Goal: Transaction & Acquisition: Purchase product/service

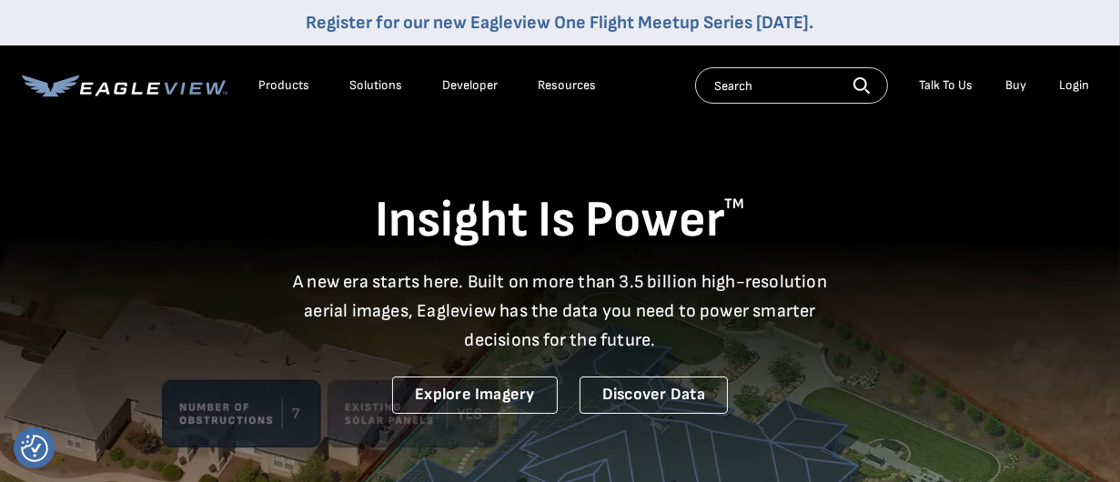
click at [1074, 81] on div "Login" at bounding box center [1074, 85] width 30 height 16
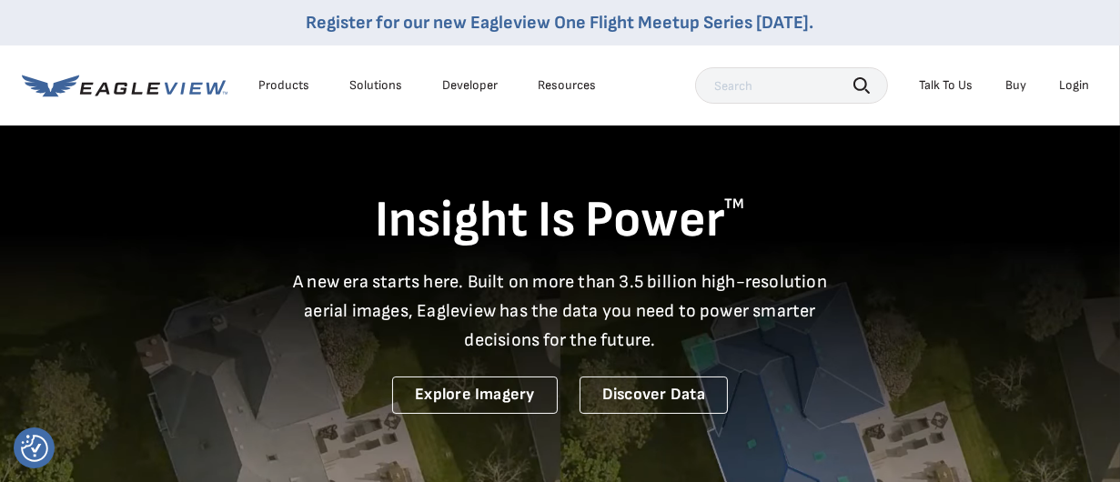
click at [1081, 89] on div "Login" at bounding box center [1074, 85] width 30 height 16
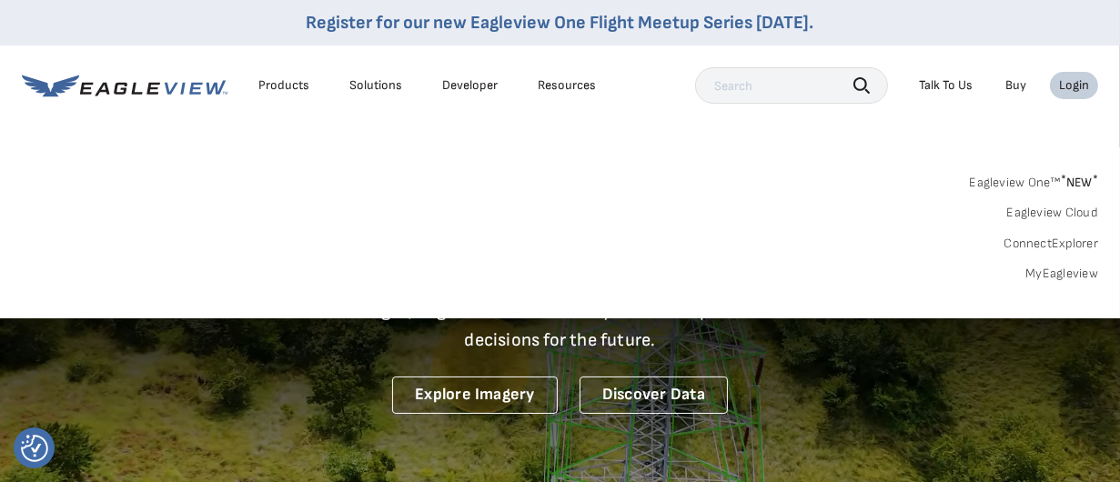
click at [1066, 271] on link "MyEagleview" at bounding box center [1061, 274] width 73 height 16
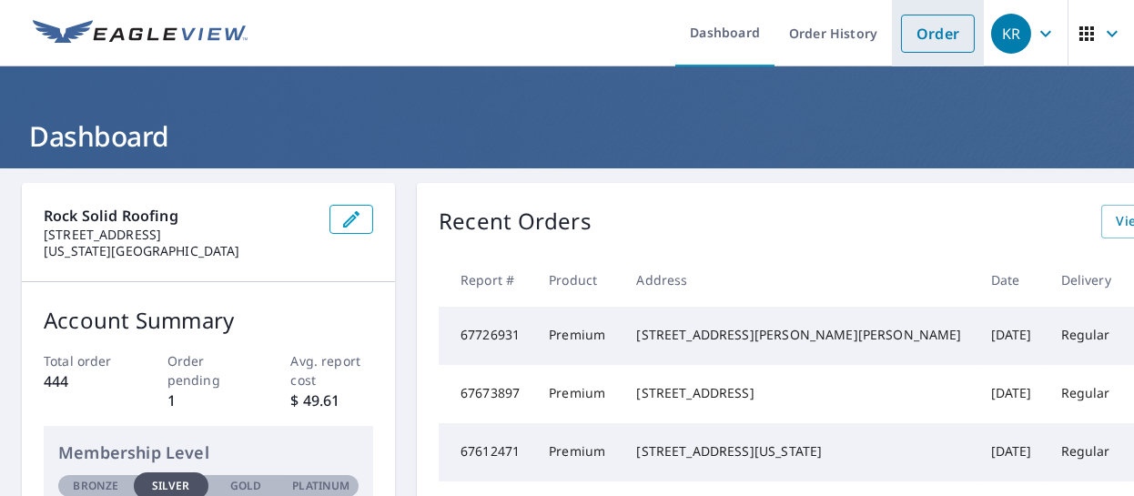
click at [933, 37] on link "Order" at bounding box center [938, 34] width 74 height 38
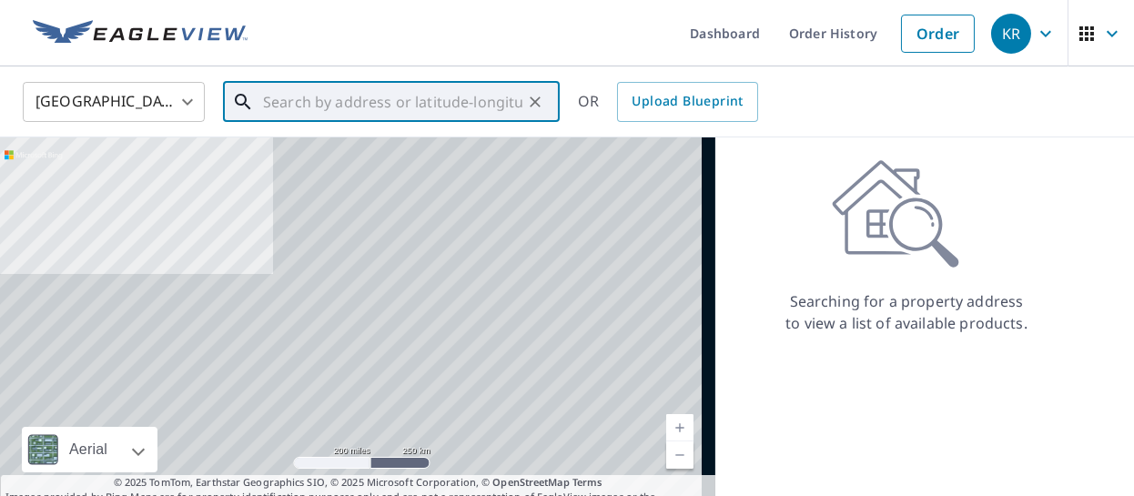
click at [285, 100] on input "text" at bounding box center [392, 101] width 259 height 51
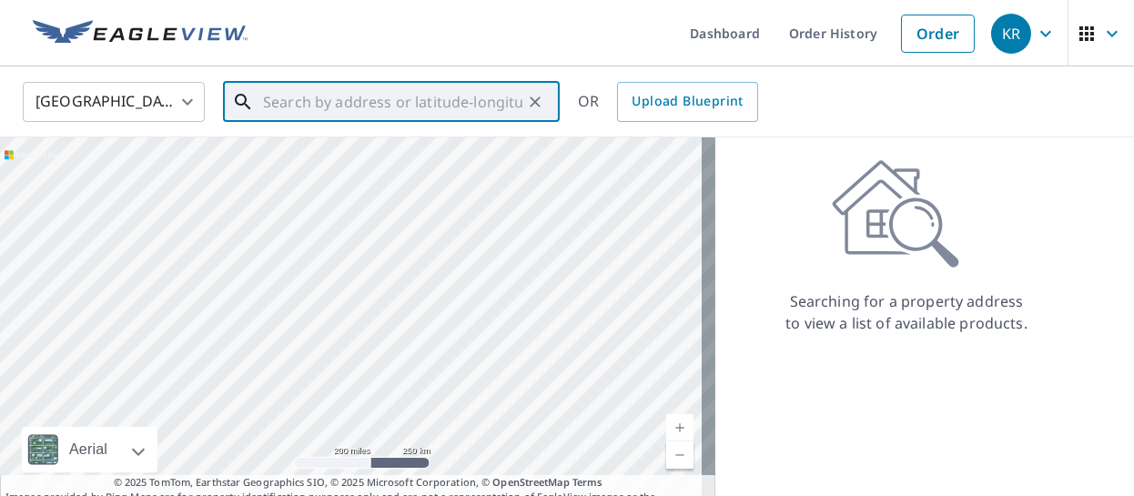
paste input "162 MILLSTREAM TER"
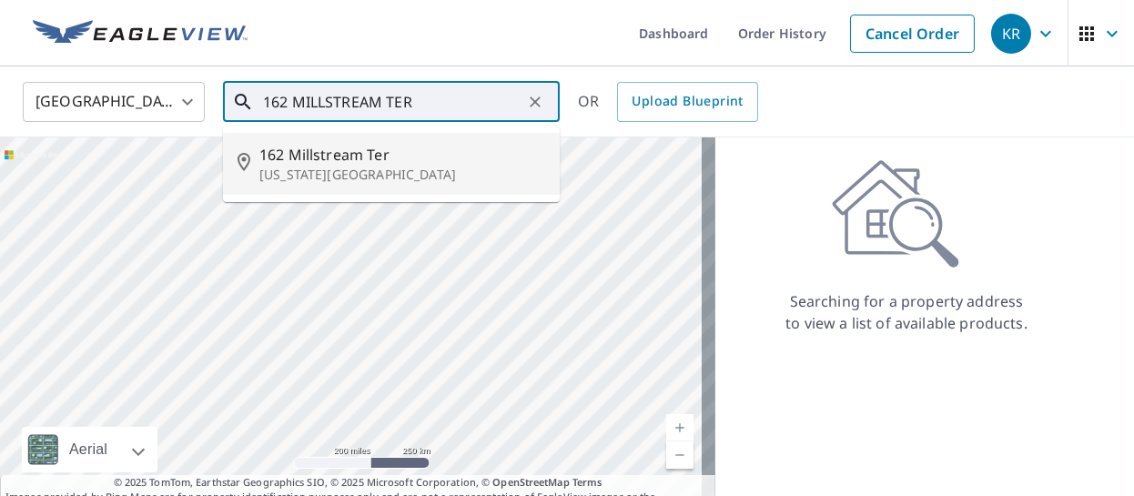
click at [308, 164] on span "162 Millstream Ter" at bounding box center [402, 155] width 286 height 22
type input "162 Millstream Ter Colorado Springs, CO 80905"
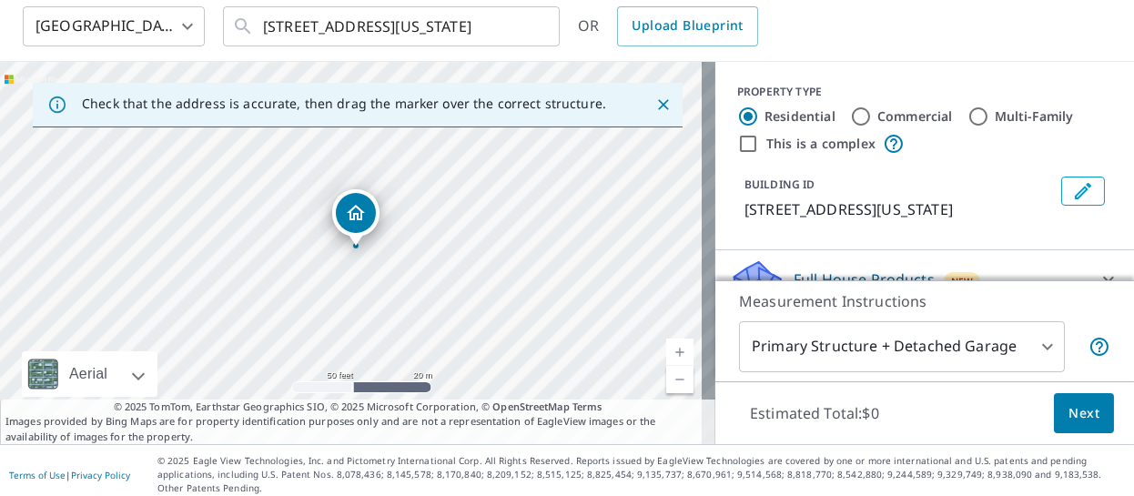
scroll to position [83, 0]
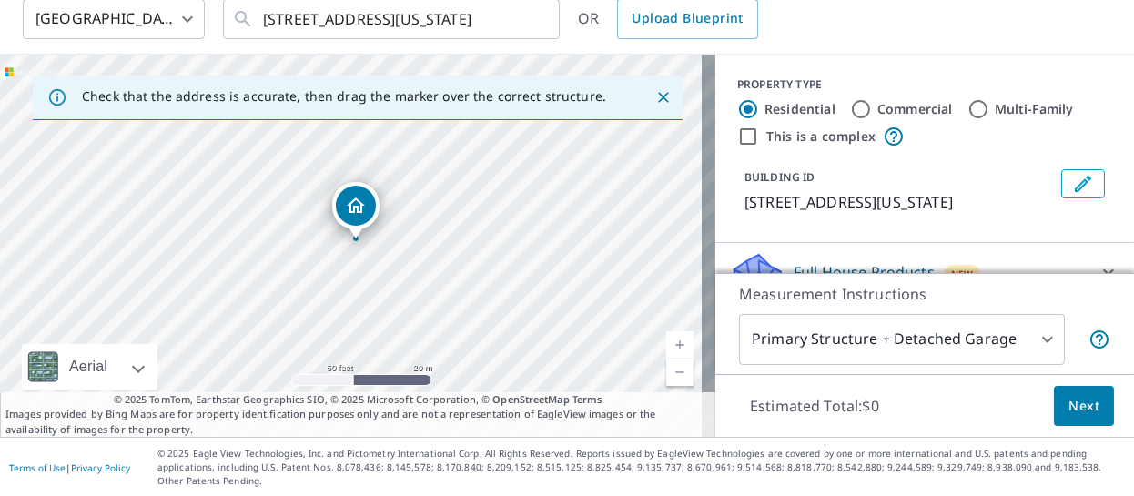
click at [1064, 284] on p "Measurement Instructions" at bounding box center [924, 294] width 371 height 22
click at [1068, 406] on span "Next" at bounding box center [1083, 406] width 31 height 23
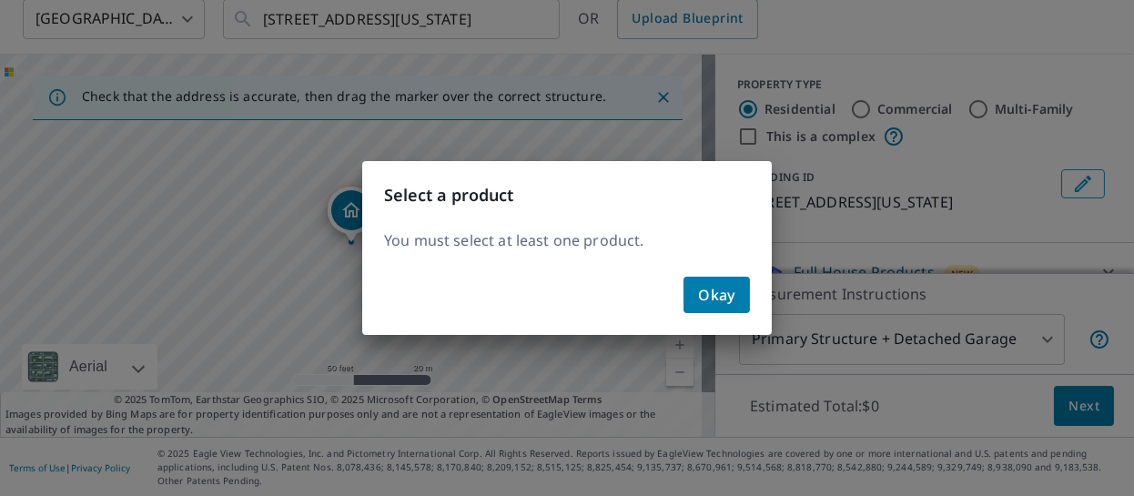
click at [716, 300] on span "Okay" at bounding box center [716, 294] width 37 height 25
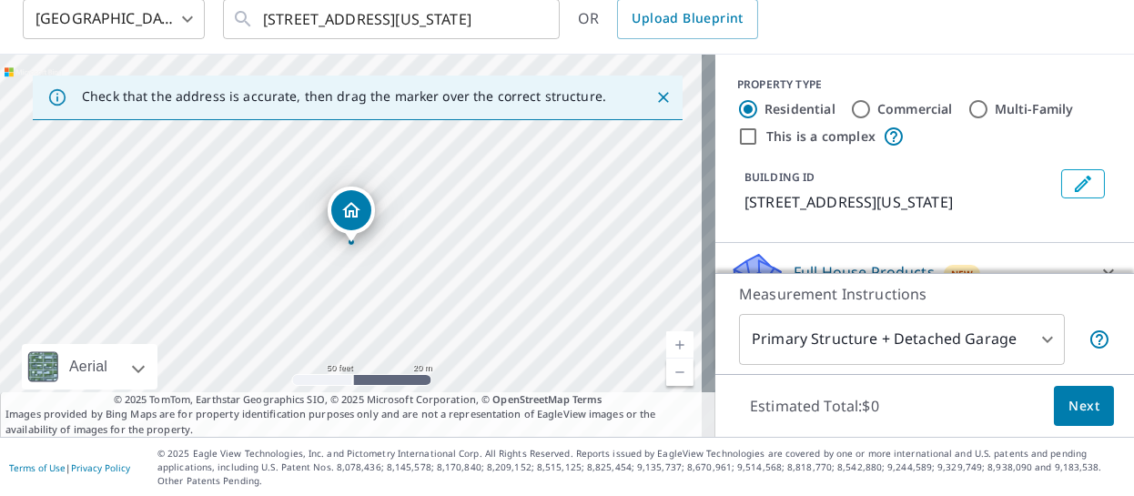
click at [994, 313] on body "KR KR Dashboard Order History Cancel Order KR United States US ​ 162 Millstream…" at bounding box center [567, 248] width 1134 height 496
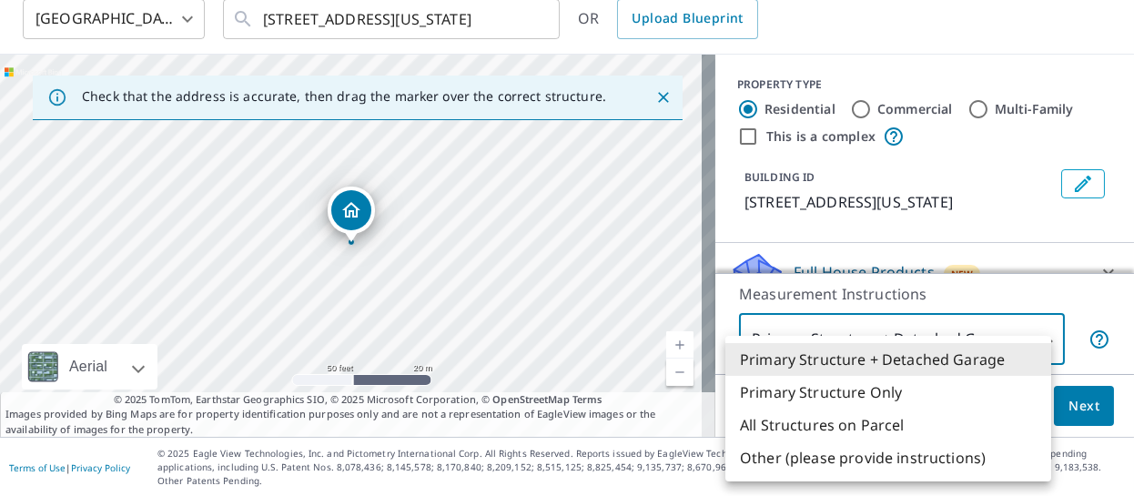
click at [1017, 299] on div at bounding box center [567, 248] width 1134 height 496
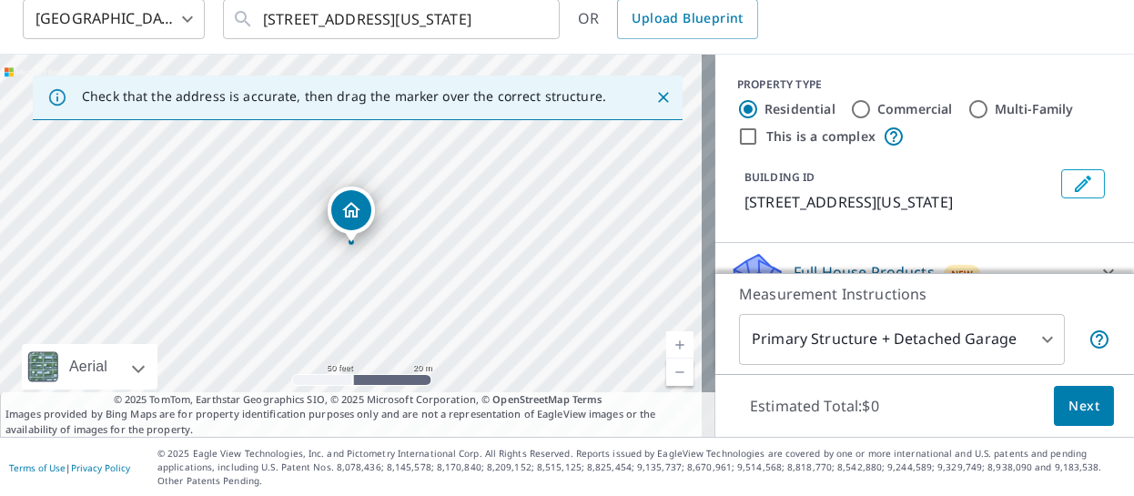
click at [958, 243] on div "PROPERTY TYPE Residential Commercial Multi-Family This is a complex BUILDING ID…" at bounding box center [924, 149] width 419 height 188
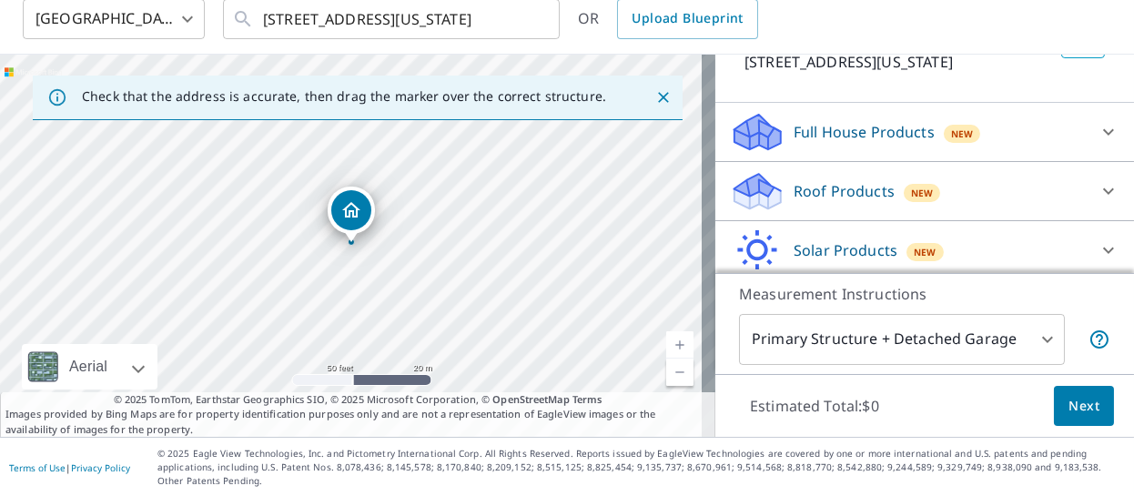
scroll to position [137, 0]
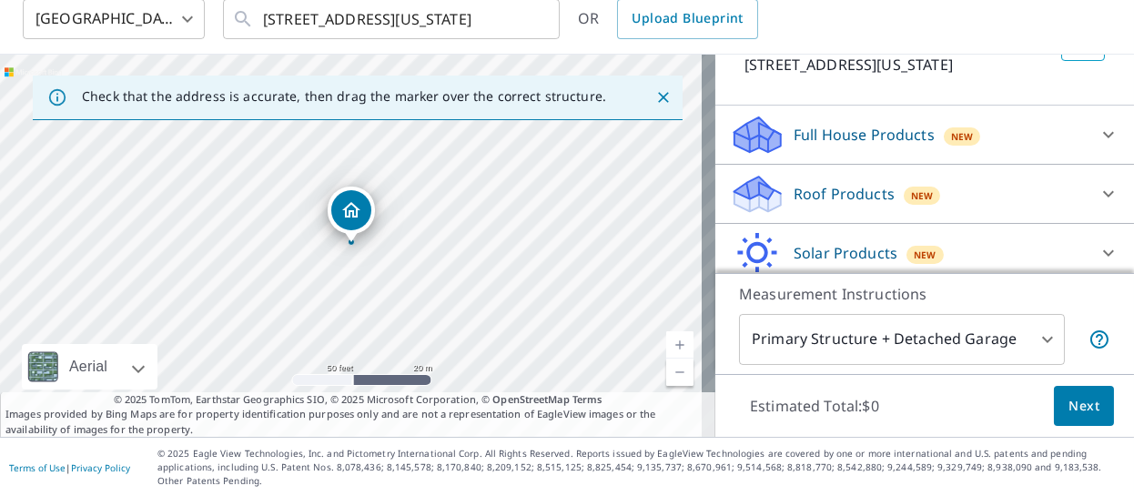
click at [1086, 216] on div at bounding box center [1108, 194] width 44 height 44
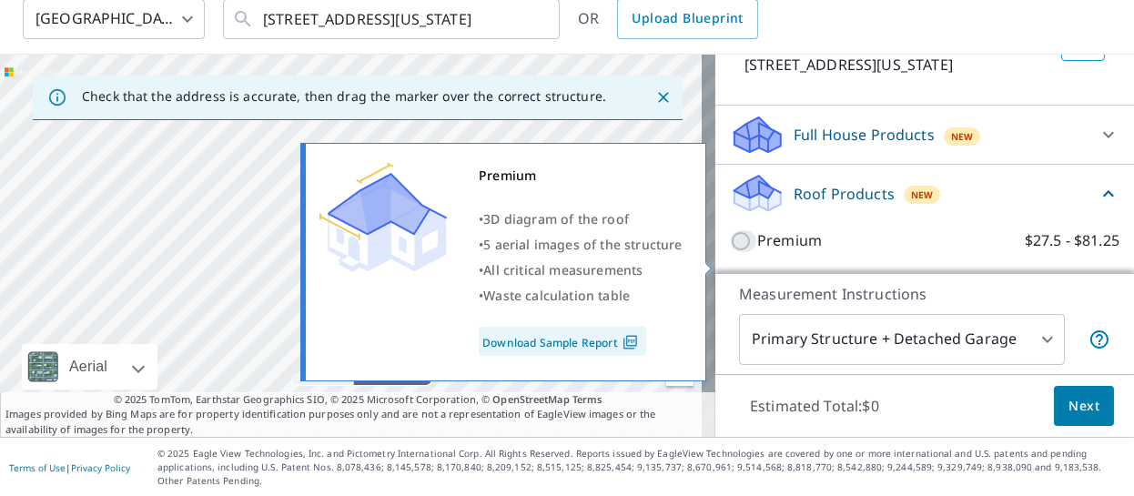
click at [730, 252] on input "Premium $27.5 - $81.25" at bounding box center [743, 241] width 27 height 22
checkbox input "true"
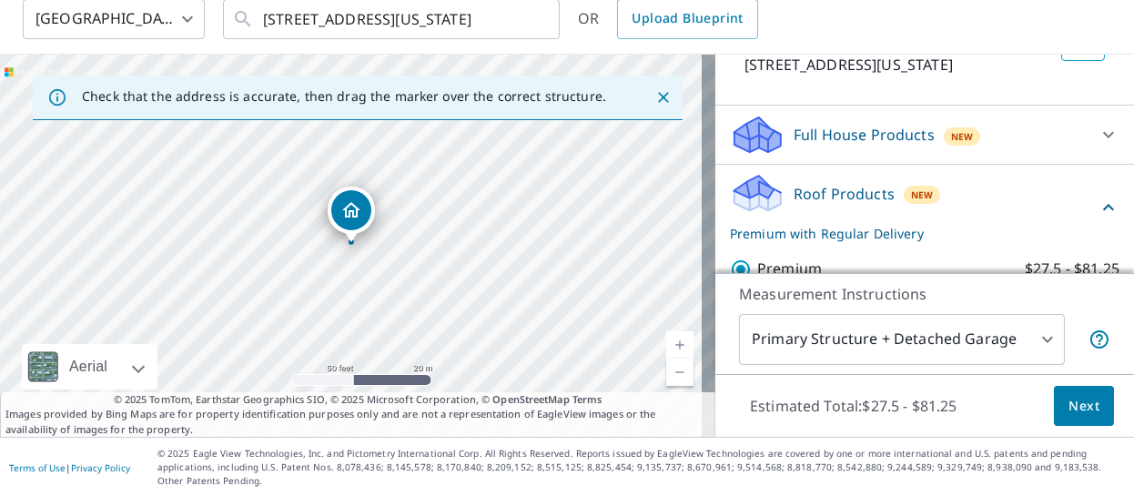
click at [1069, 409] on span "Next" at bounding box center [1083, 406] width 31 height 23
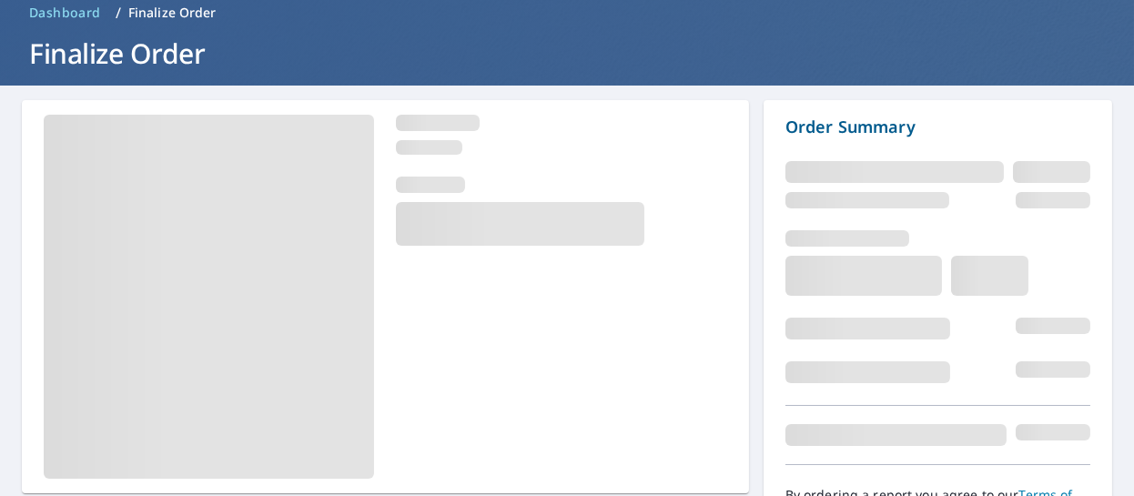
scroll to position [185, 0]
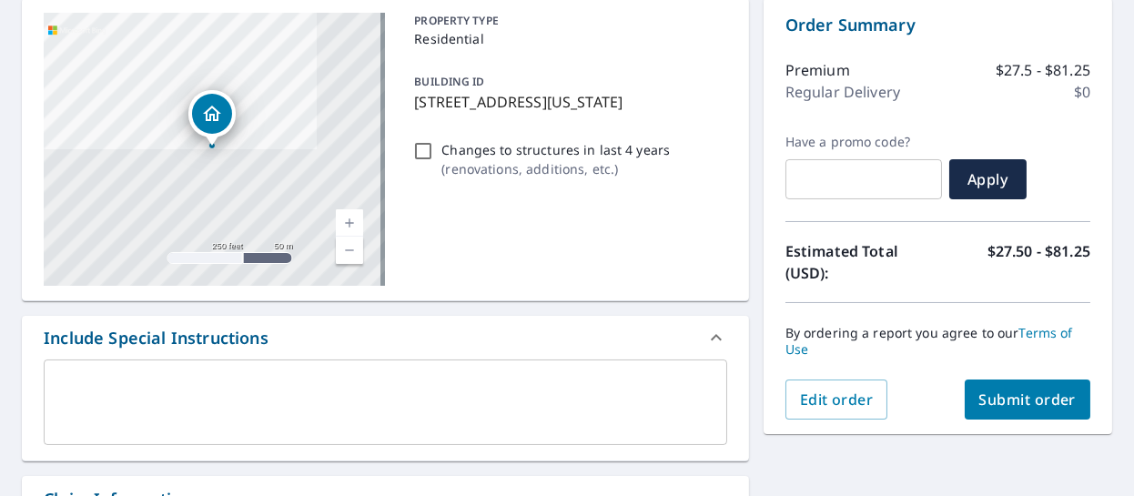
drag, startPoint x: 981, startPoint y: 72, endPoint x: 973, endPoint y: 87, distance: 17.5
click at [995, 72] on p "$27.5 - $81.25" at bounding box center [1042, 70] width 95 height 22
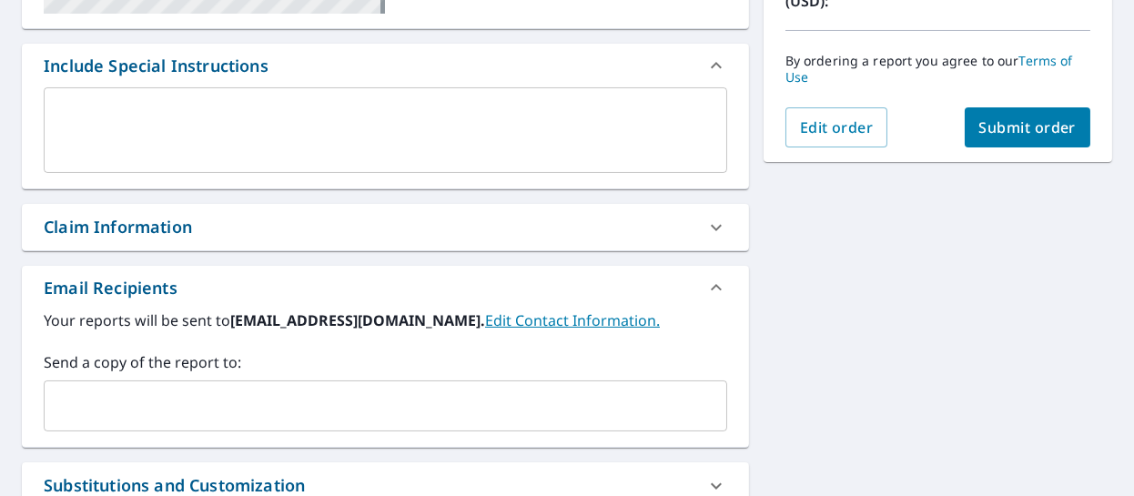
scroll to position [458, 0]
click at [1024, 137] on button "Submit order" at bounding box center [1027, 126] width 126 height 40
checkbox input "true"
